Goal: Check status: Check status

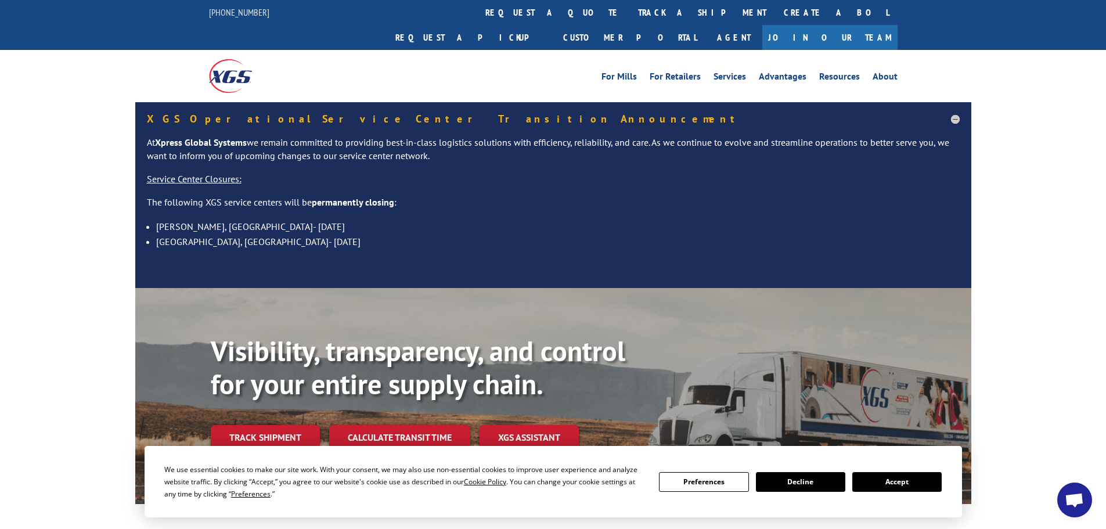
click at [927, 482] on button "Accept" at bounding box center [896, 482] width 89 height 20
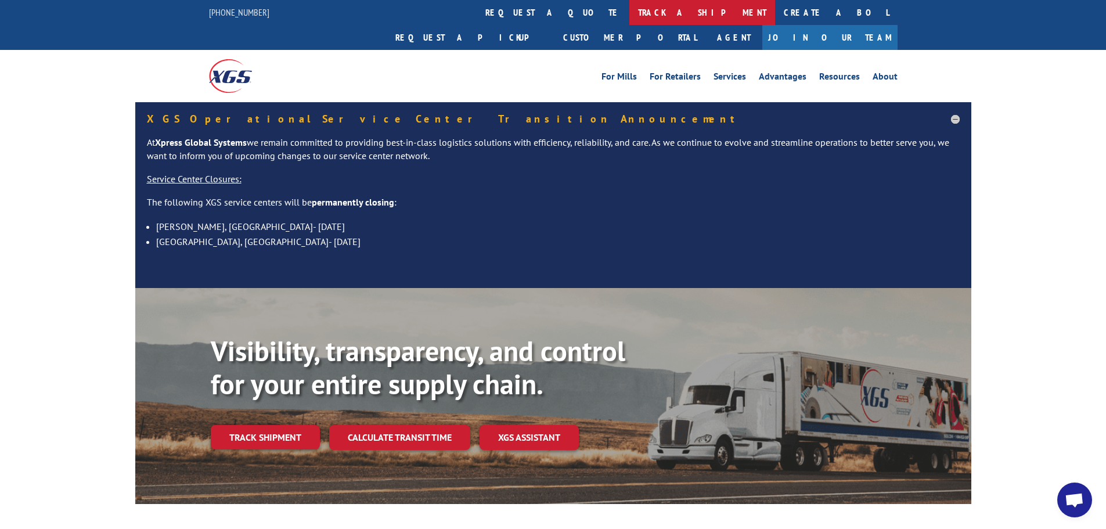
click at [629, 8] on link "track a shipment" at bounding box center [702, 12] width 146 height 25
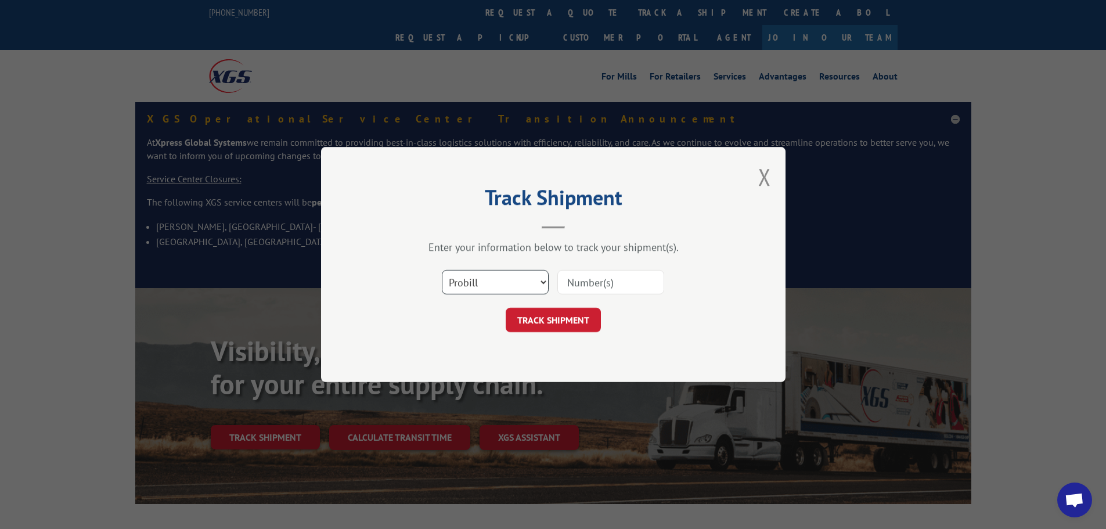
click at [537, 277] on select "Select category... Probill BOL PO" at bounding box center [495, 282] width 107 height 24
select select "bol"
click at [442, 270] on select "Select category... Probill BOL PO" at bounding box center [495, 282] width 107 height 24
click at [585, 281] on input at bounding box center [610, 282] width 107 height 24
paste input "445726"
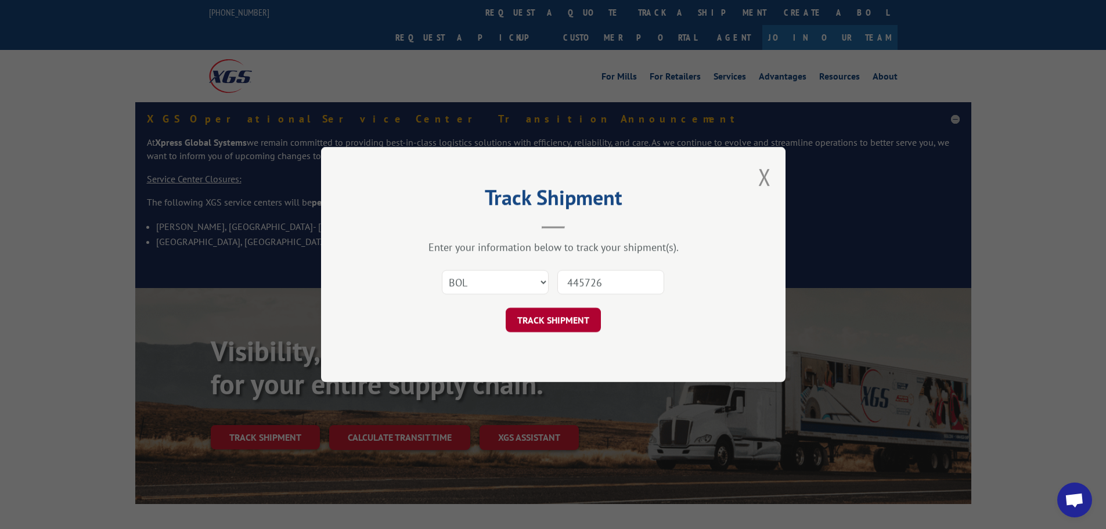
type input "445726"
click at [548, 322] on button "TRACK SHIPMENT" at bounding box center [553, 320] width 95 height 24
